Goal: Task Accomplishment & Management: Manage account settings

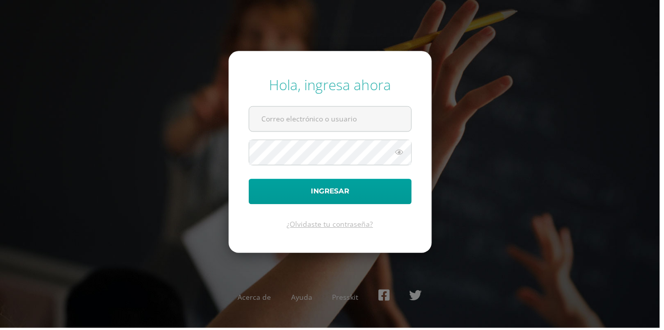
click at [450, 59] on div "Hola, ingresa ahora Ingresar ¿Olvidaste tu contraseña? Acerca de Ayuda Presskit" at bounding box center [332, 165] width 672 height 330
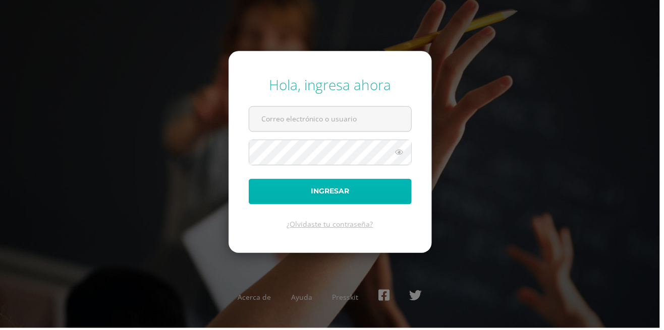
click at [400, 206] on button "Ingresar" at bounding box center [332, 193] width 164 height 26
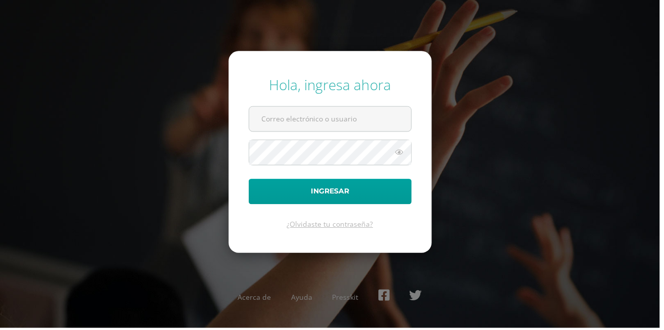
click at [289, 132] on input "text" at bounding box center [332, 119] width 163 height 25
type input "[EMAIL_ADDRESS][DOMAIN_NAME]"
click at [250, 180] on button "Ingresar" at bounding box center [332, 193] width 164 height 26
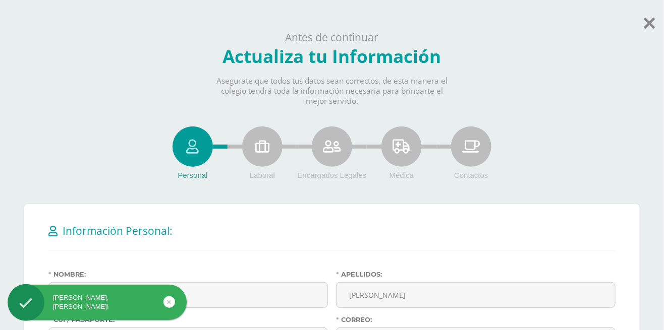
click at [653, 24] on icon at bounding box center [649, 23] width 11 height 18
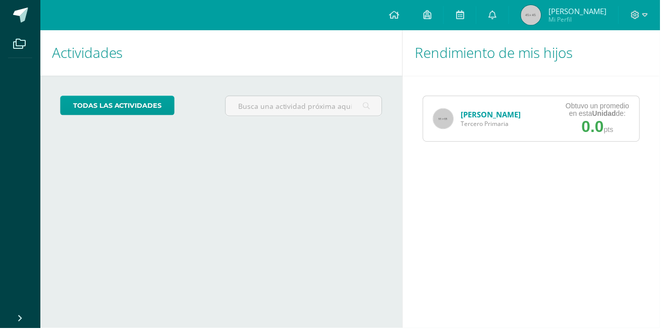
click at [437, 11] on link at bounding box center [430, 15] width 32 height 30
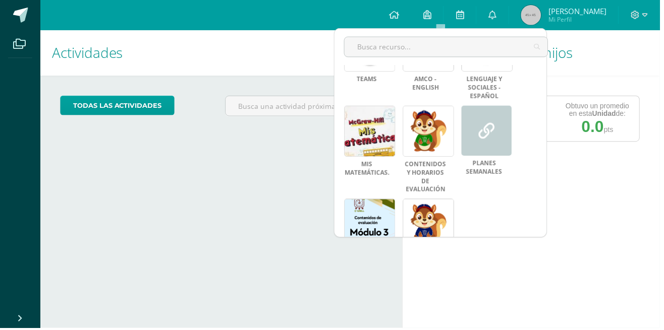
scroll to position [180, 0]
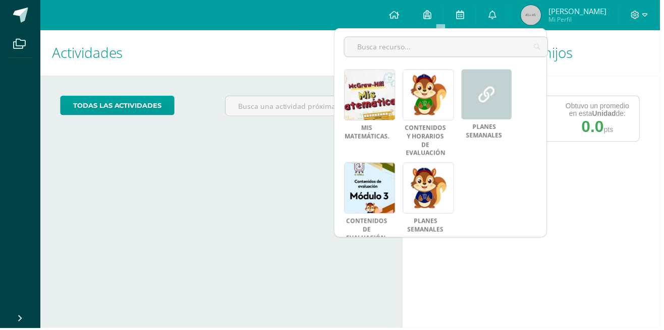
click at [433, 182] on link at bounding box center [430, 189] width 51 height 51
